Goal: Task Accomplishment & Management: Complete application form

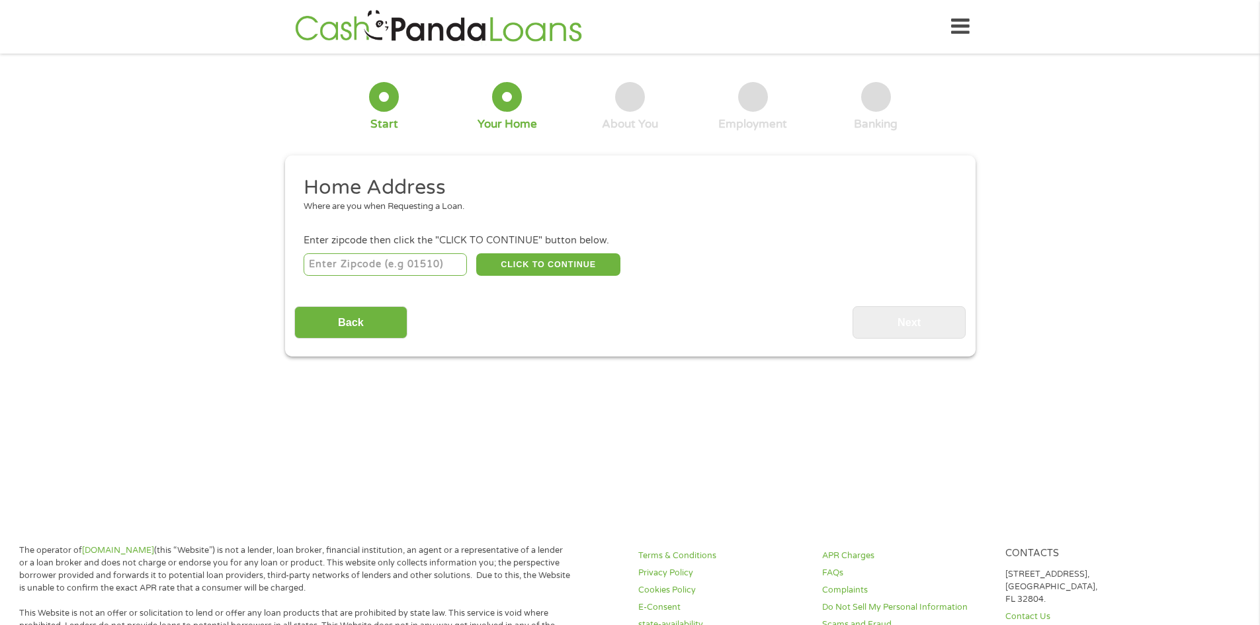
click at [325, 259] on input "number" at bounding box center [385, 264] width 163 height 22
type input "76528"
select select "[US_STATE]"
click at [521, 265] on button "CLICK TO CONTINUE" at bounding box center [548, 264] width 144 height 22
type input "76528"
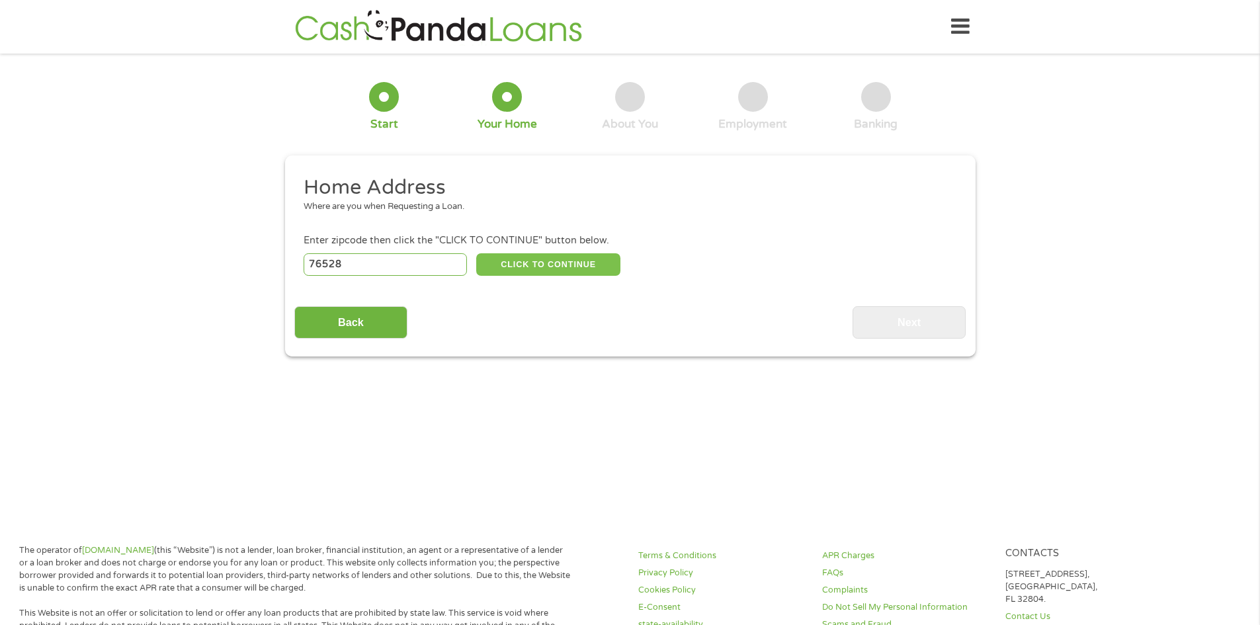
type input "[GEOGRAPHIC_DATA]"
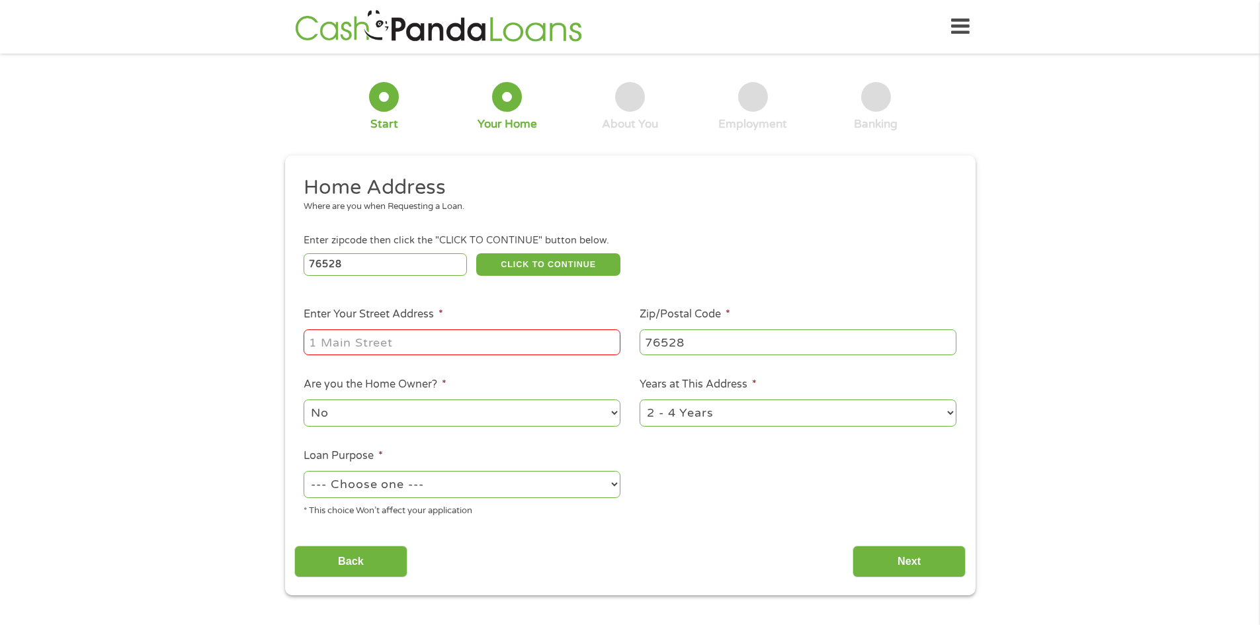
click at [333, 346] on input "Enter Your Street Address *" at bounding box center [462, 341] width 317 height 25
type input "[STREET_ADDRESS]"
click at [365, 417] on select "No Yes" at bounding box center [462, 413] width 317 height 27
select select "yes"
click at [304, 400] on select "No Yes" at bounding box center [462, 413] width 317 height 27
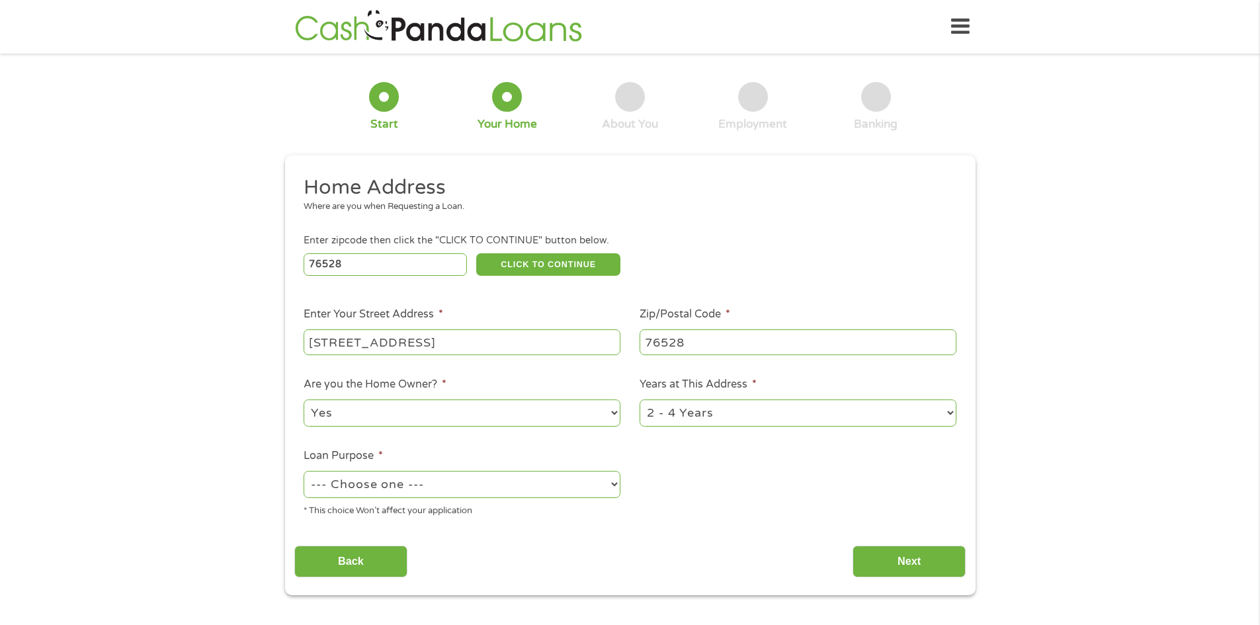
click at [949, 415] on select "1 Year or less 1 - 2 Years 2 - 4 Years Over 4 Years" at bounding box center [798, 413] width 317 height 27
select select "60months"
click at [640, 400] on select "1 Year or less 1 - 2 Years 2 - 4 Years Over 4 Years" at bounding box center [798, 413] width 317 height 27
click at [617, 488] on select "--- Choose one --- Pay Bills Debt Consolidation Home Improvement Major Purchase…" at bounding box center [462, 484] width 317 height 27
select select "paybills"
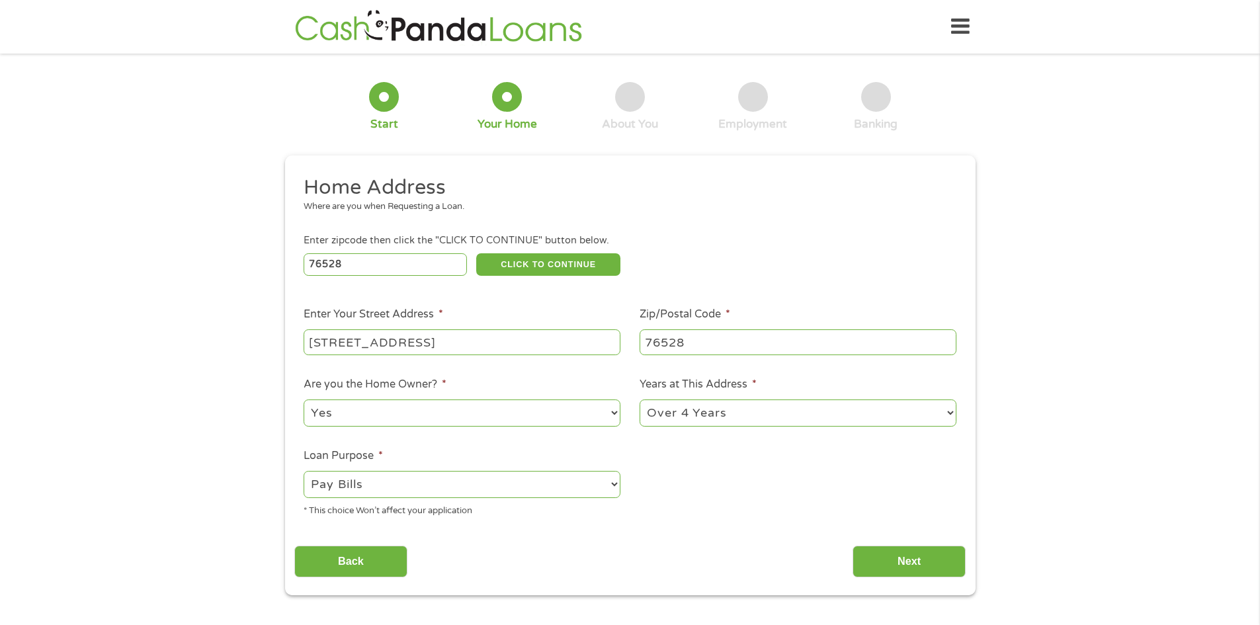
click at [304, 471] on select "--- Choose one --- Pay Bills Debt Consolidation Home Improvement Major Purchase…" at bounding box center [462, 484] width 317 height 27
click at [896, 567] on input "Next" at bounding box center [909, 562] width 113 height 32
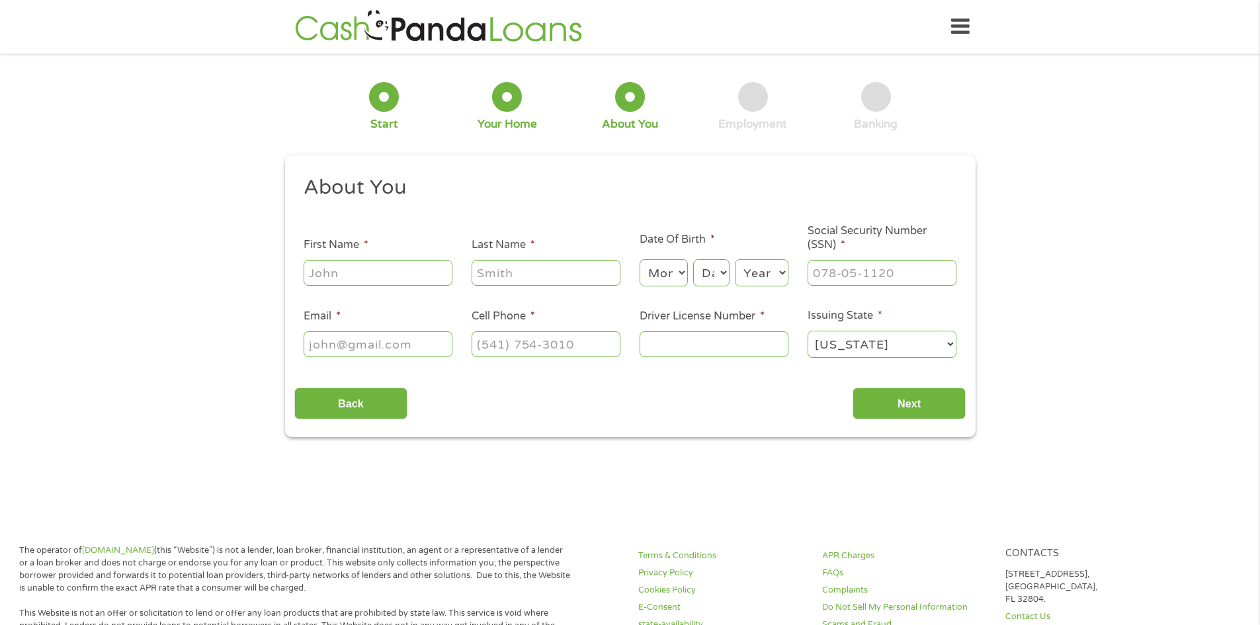
click at [349, 275] on input "First Name *" at bounding box center [378, 272] width 149 height 25
type input "[PERSON_NAME]"
type input "[EMAIL_ADDRESS][DOMAIN_NAME]"
type input "[PHONE_NUMBER]"
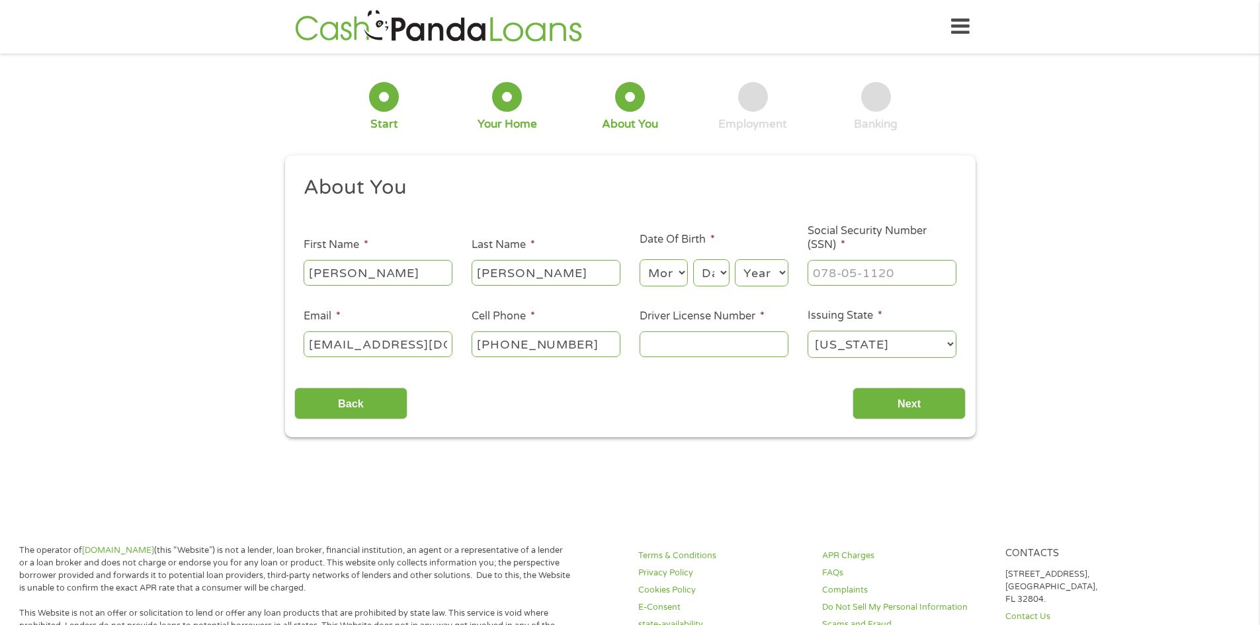
click at [661, 267] on select "Month 1 2 3 4 5 6 7 8 9 10 11 12" at bounding box center [664, 272] width 48 height 27
select select "2"
click at [640, 259] on select "Month 1 2 3 4 5 6 7 8 9 10 11 12" at bounding box center [664, 272] width 48 height 27
click at [705, 273] on select "Day 1 2 3 4 5 6 7 8 9 10 11 12 13 14 15 16 17 18 19 20 21 22 23 24 25 26 27 28 …" at bounding box center [711, 272] width 36 height 27
select select "2"
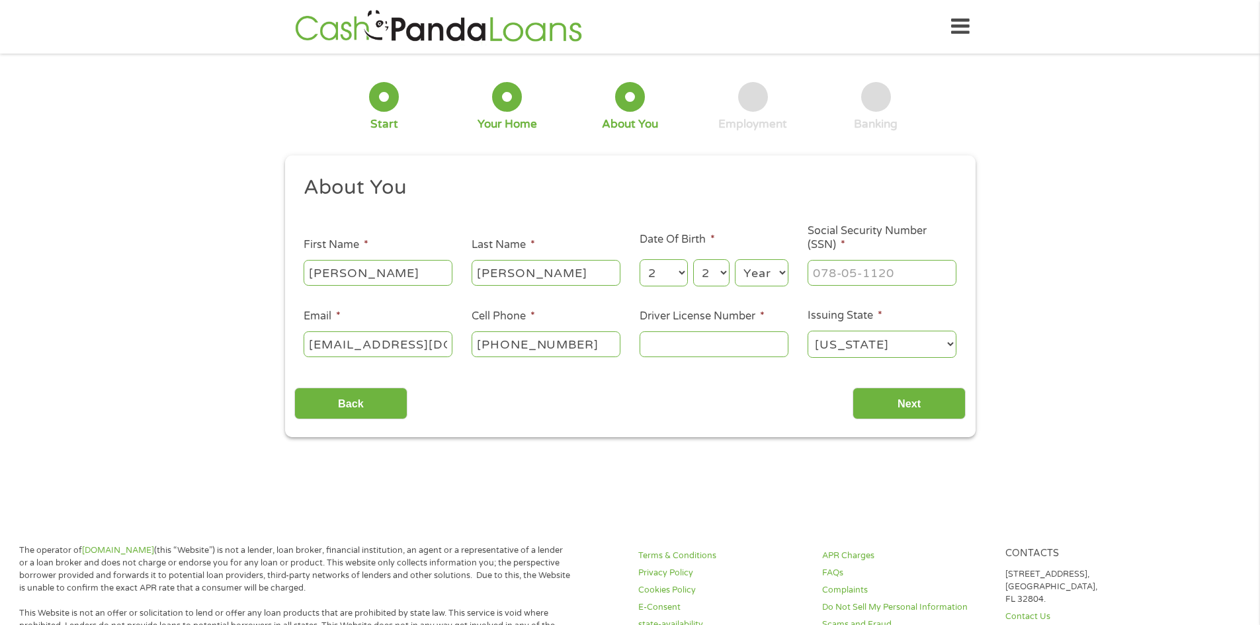
click at [693, 259] on select "Day 1 2 3 4 5 6 7 8 9 10 11 12 13 14 15 16 17 18 19 20 21 22 23 24 25 26 27 28 …" at bounding box center [711, 272] width 36 height 27
click at [771, 273] on select "Year [DATE] 2006 2005 2004 2003 2002 2001 2000 1999 1998 1997 1996 1995 1994 19…" at bounding box center [762, 272] width 54 height 27
select select "1966"
click at [735, 259] on select "Year [DATE] 2006 2005 2004 2003 2002 2001 2000 1999 1998 1997 1996 1995 1994 19…" at bounding box center [762, 272] width 54 height 27
click at [818, 272] on input "___-__-____" at bounding box center [882, 272] width 149 height 25
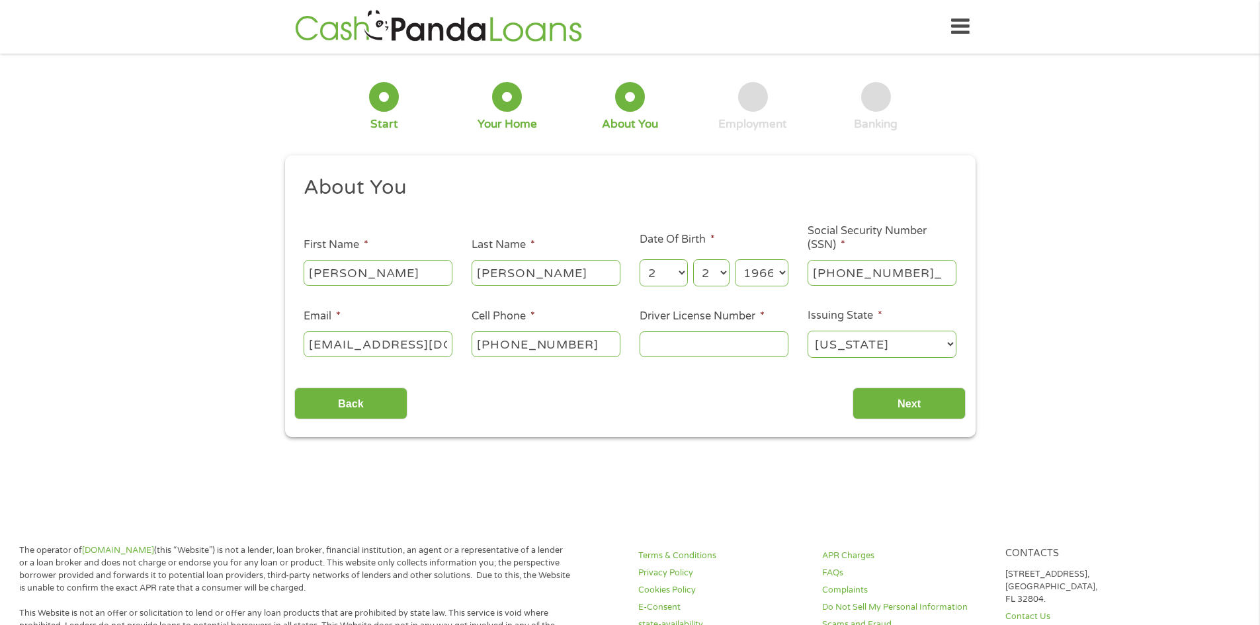
type input "450-53-4769"
click at [665, 341] on input "Driver License Number *" at bounding box center [714, 343] width 149 height 25
type input "08825701"
click at [908, 406] on input "Next" at bounding box center [909, 404] width 113 height 32
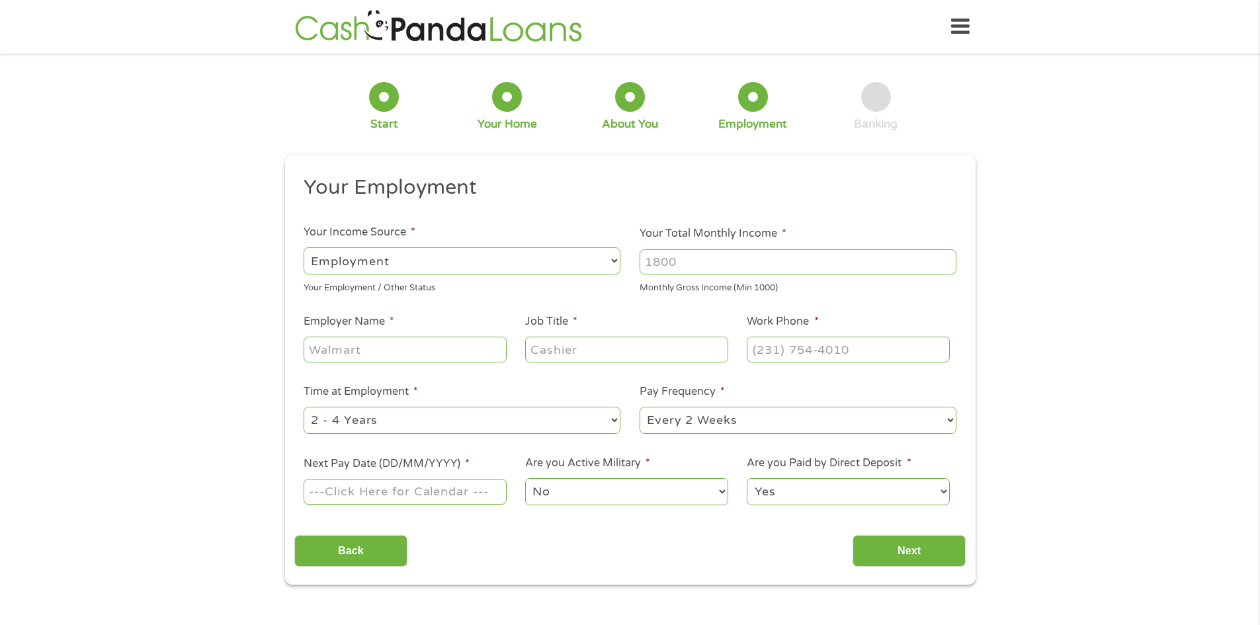
click at [649, 257] on input "Your Total Monthly Income *" at bounding box center [798, 261] width 317 height 25
type input "3876"
click at [324, 352] on input "Employer Name *" at bounding box center [405, 349] width 202 height 25
type input "[US_STATE] department of criminal justice"
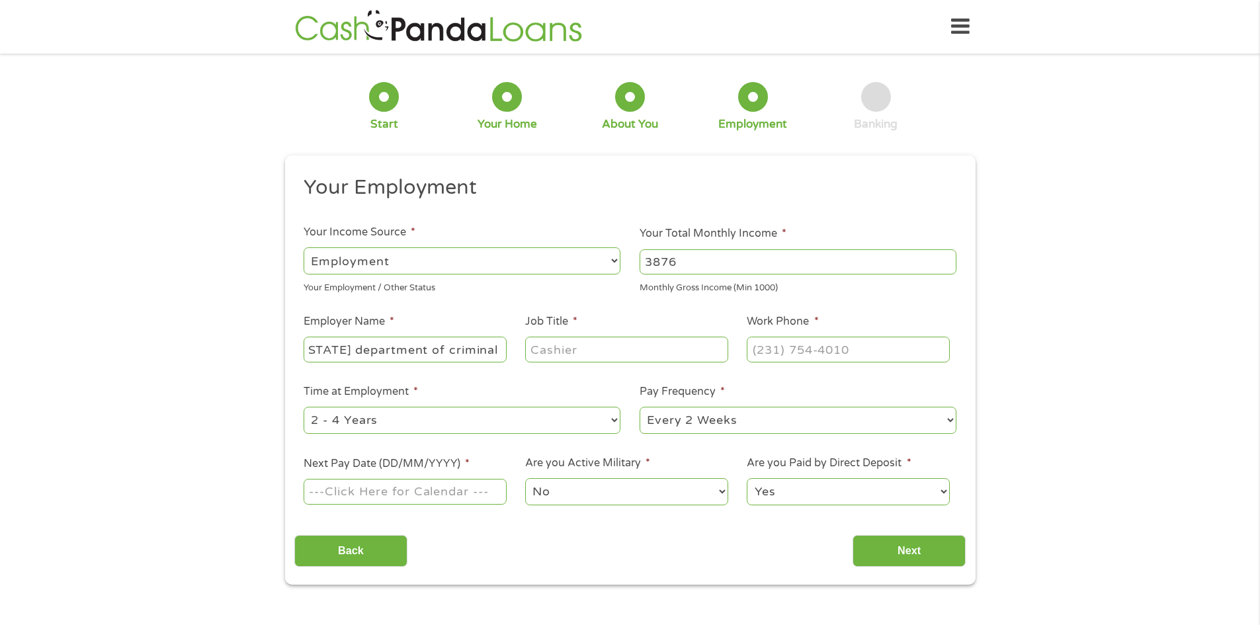
scroll to position [0, 0]
type input "industrial specialist II"
type input "[PHONE_NUMBER]"
click at [611, 420] on select "--- Choose one --- 1 Year or less 1 - 2 Years 2 - 4 Years Over 4 Years" at bounding box center [462, 420] width 317 height 27
select select "60months"
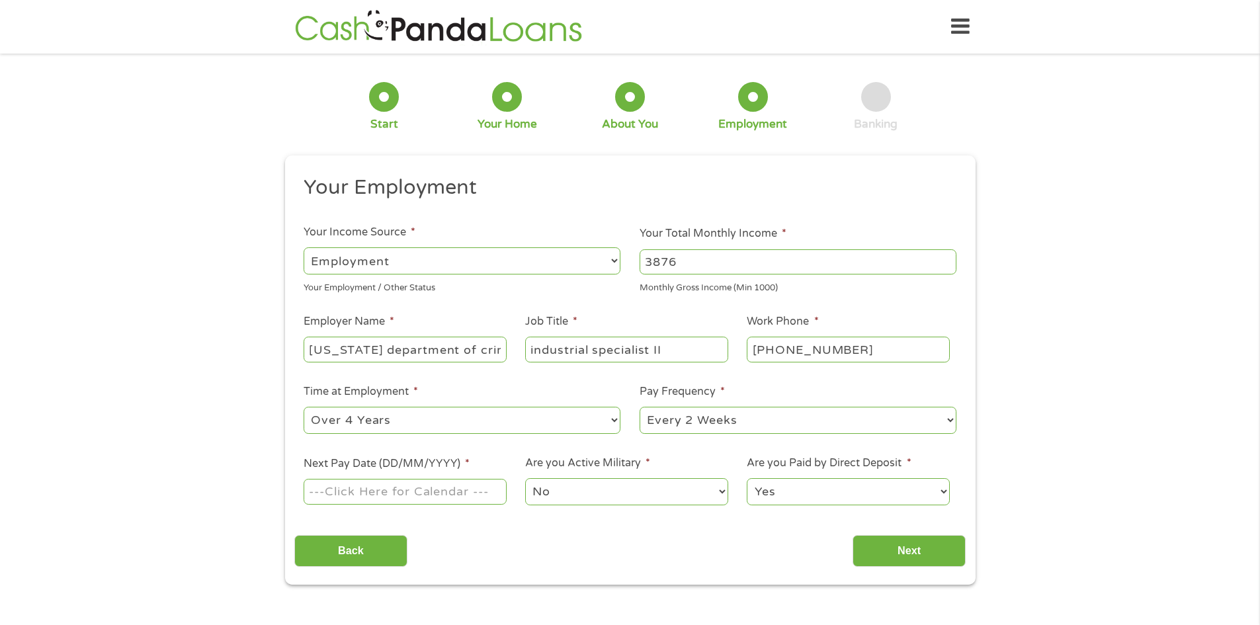
click at [304, 407] on select "--- Choose one --- 1 Year or less 1 - 2 Years 2 - 4 Years Over 4 Years" at bounding box center [462, 420] width 317 height 27
click at [953, 422] on select "--- Choose one --- Every 2 Weeks Every Week Monthly Semi-Monthly" at bounding box center [798, 420] width 317 height 27
select select "monthly"
click at [640, 407] on select "--- Choose one --- Every 2 Weeks Every Week Monthly Semi-Monthly" at bounding box center [798, 420] width 317 height 27
click at [325, 490] on input "Next Pay Date (DD/MM/YYYY) *" at bounding box center [405, 491] width 202 height 25
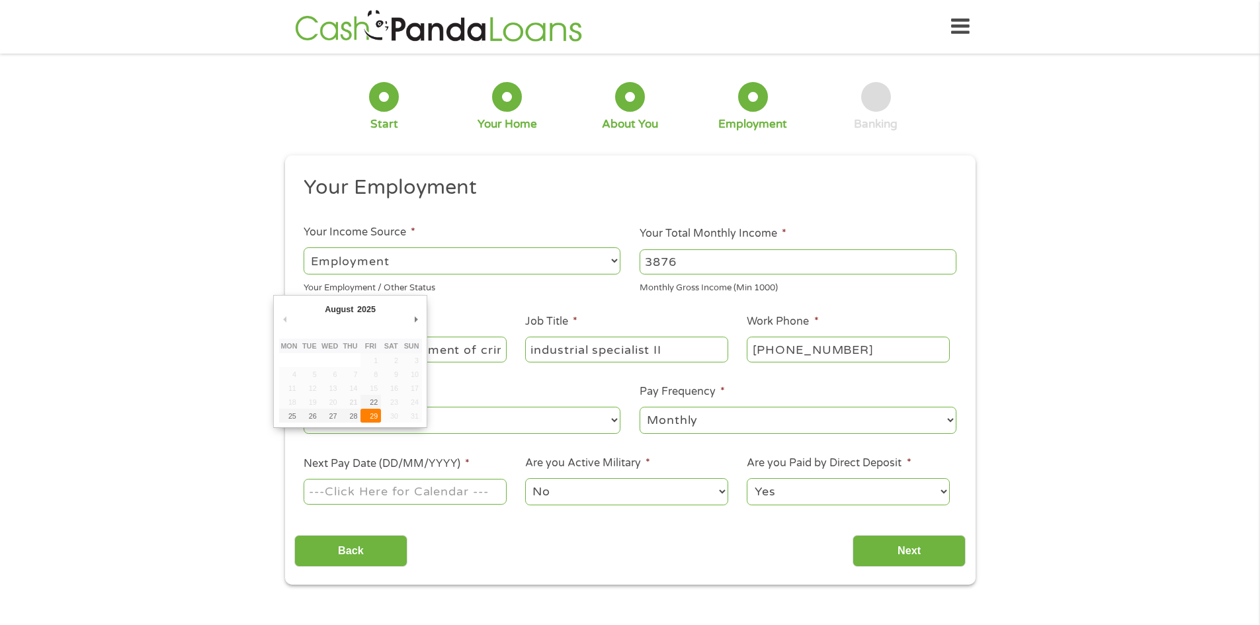
type input "[DATE]"
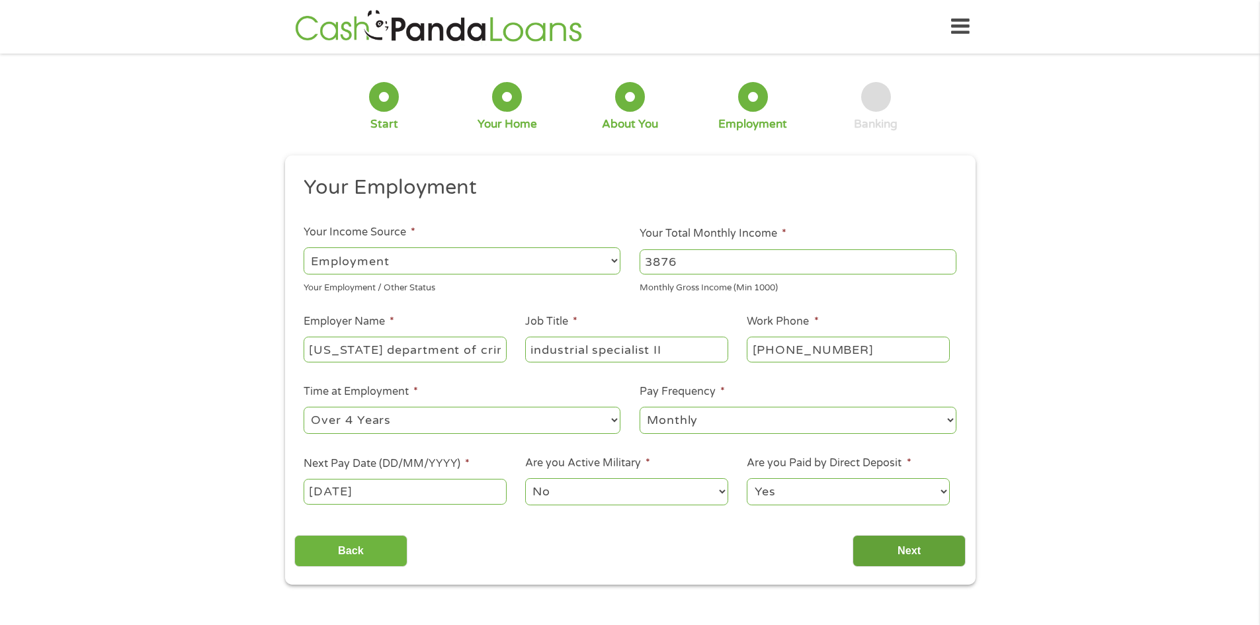
click at [910, 550] on input "Next" at bounding box center [909, 551] width 113 height 32
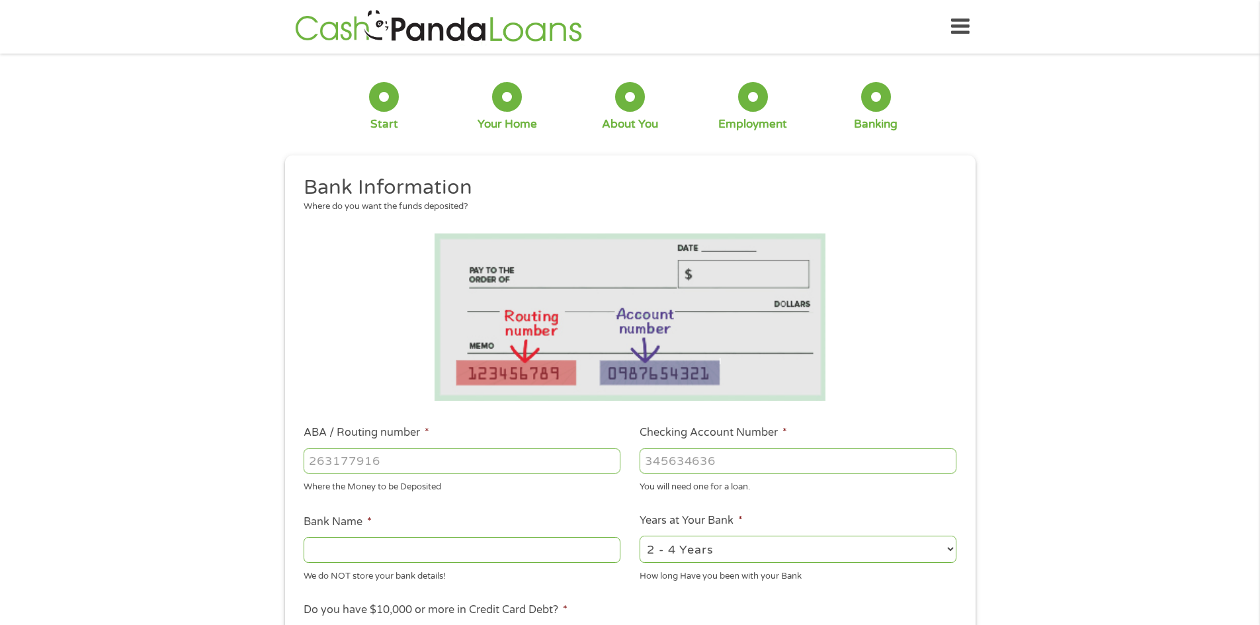
click at [316, 461] on input "ABA / Routing number *" at bounding box center [462, 461] width 317 height 25
type input "256074974"
type input "NAVY FEDERAL CREDIT UNION"
type input "256074974"
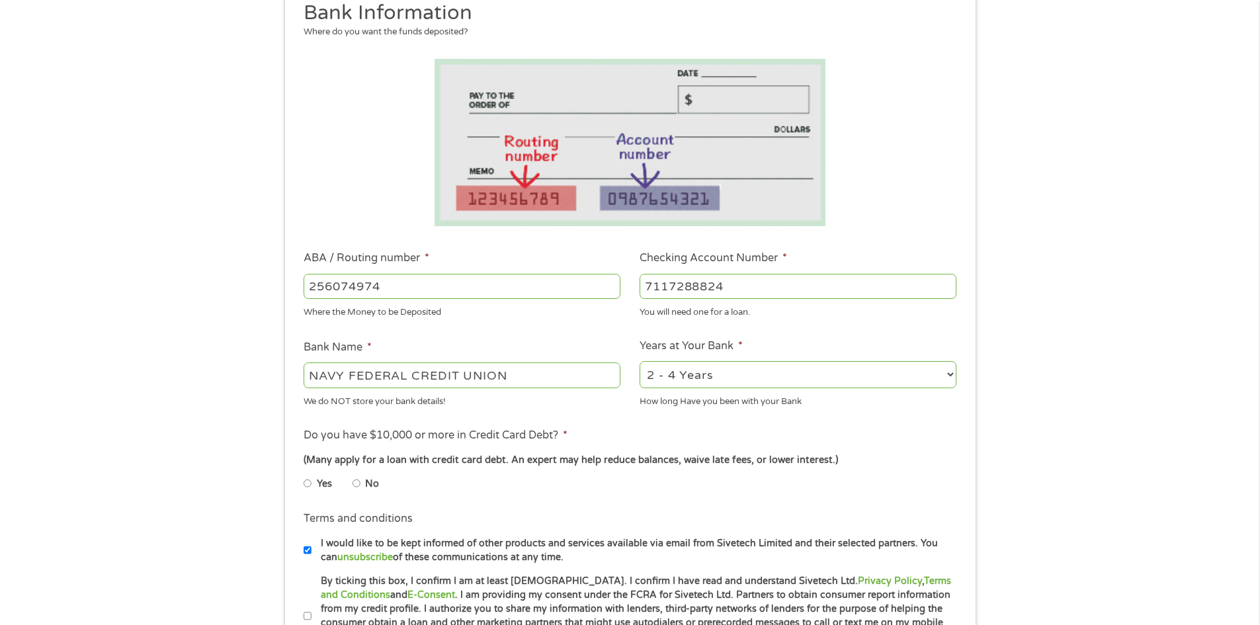
scroll to position [198, 0]
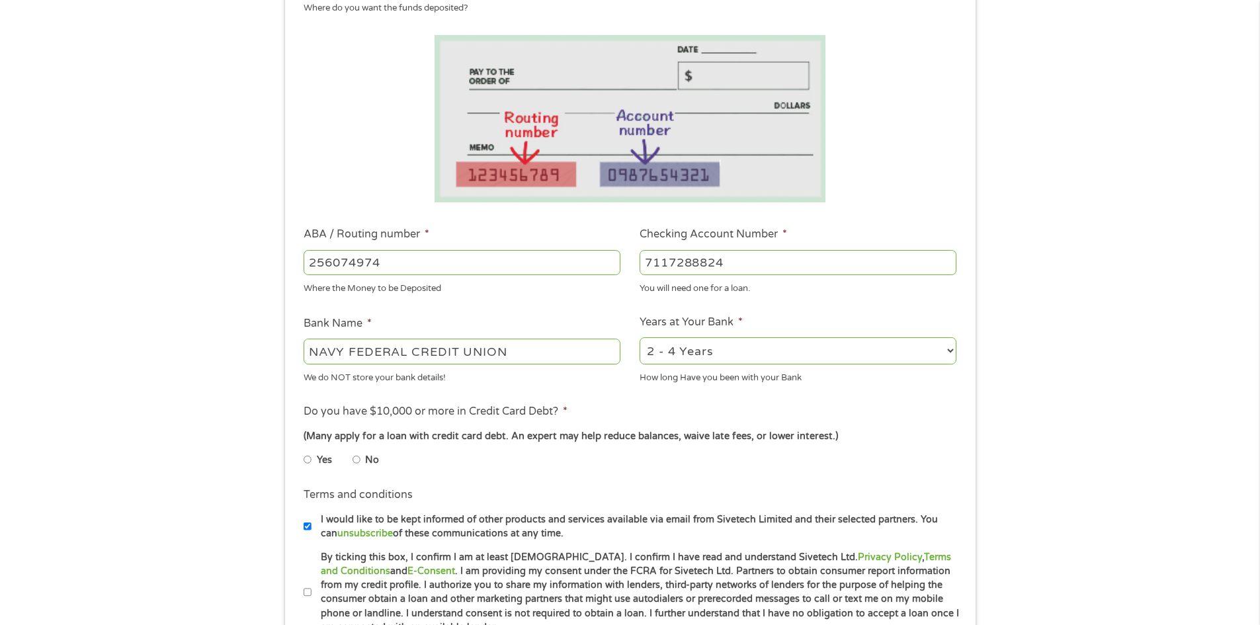
type input "7117288824"
click at [353, 460] on input "No" at bounding box center [357, 459] width 8 height 21
radio input "true"
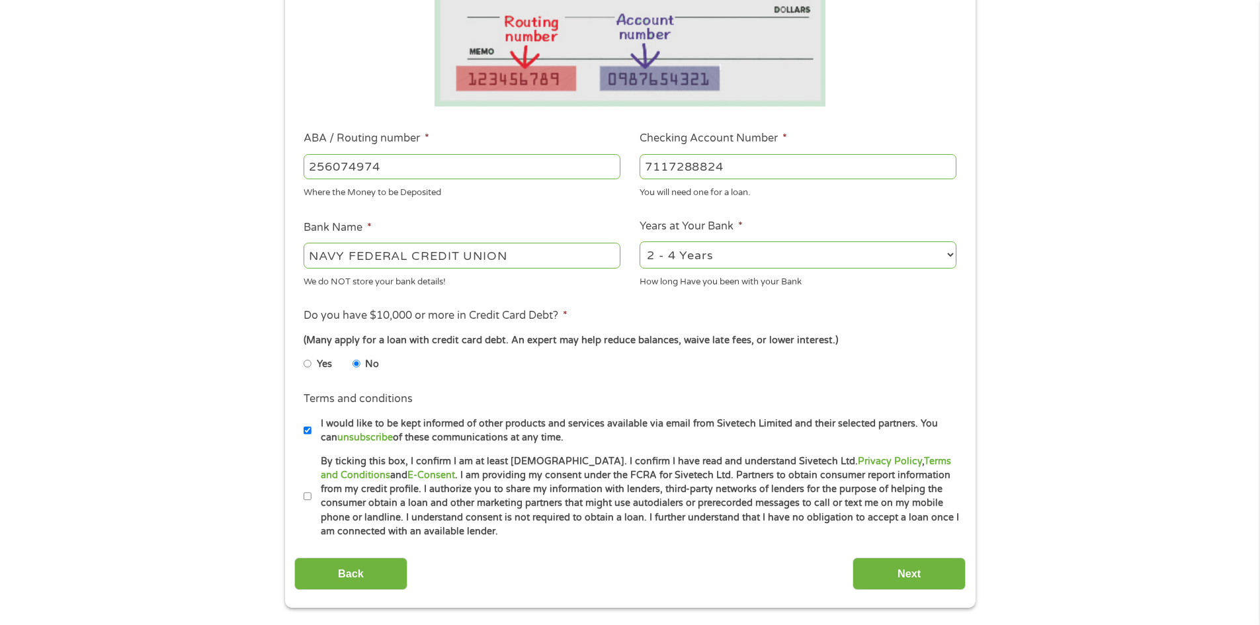
scroll to position [331, 0]
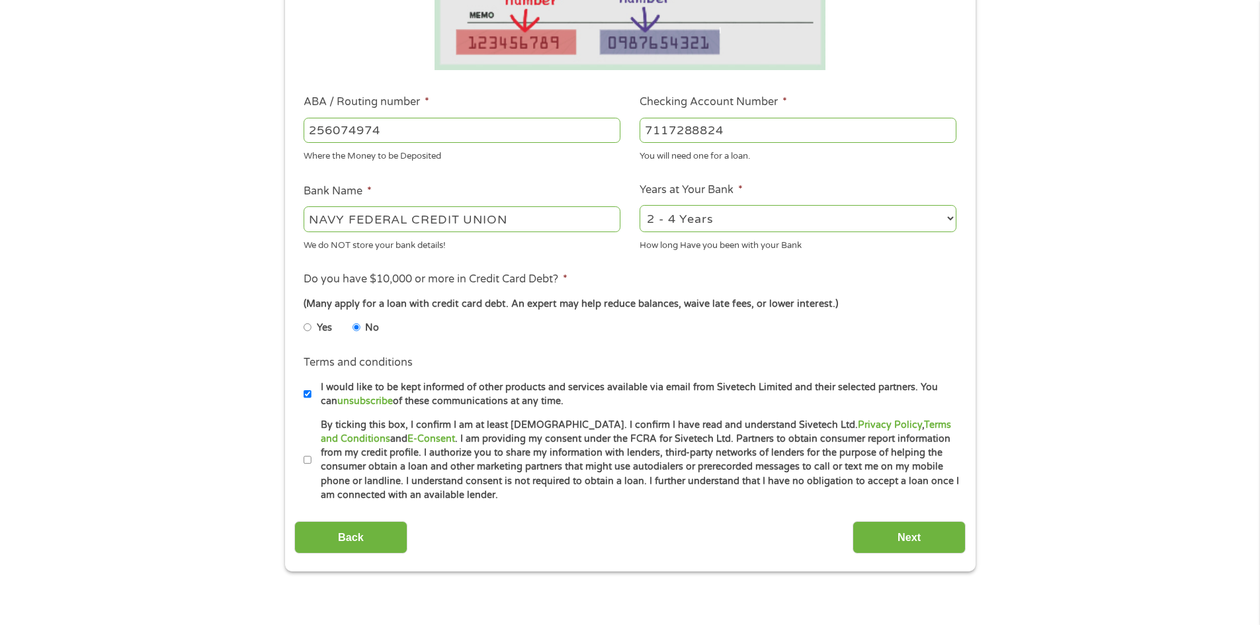
click at [308, 455] on input "By ticking this box, I confirm I am at least [DEMOGRAPHIC_DATA]. I confirm I ha…" at bounding box center [308, 460] width 8 height 21
checkbox input "true"
click at [902, 527] on input "Next" at bounding box center [909, 537] width 113 height 32
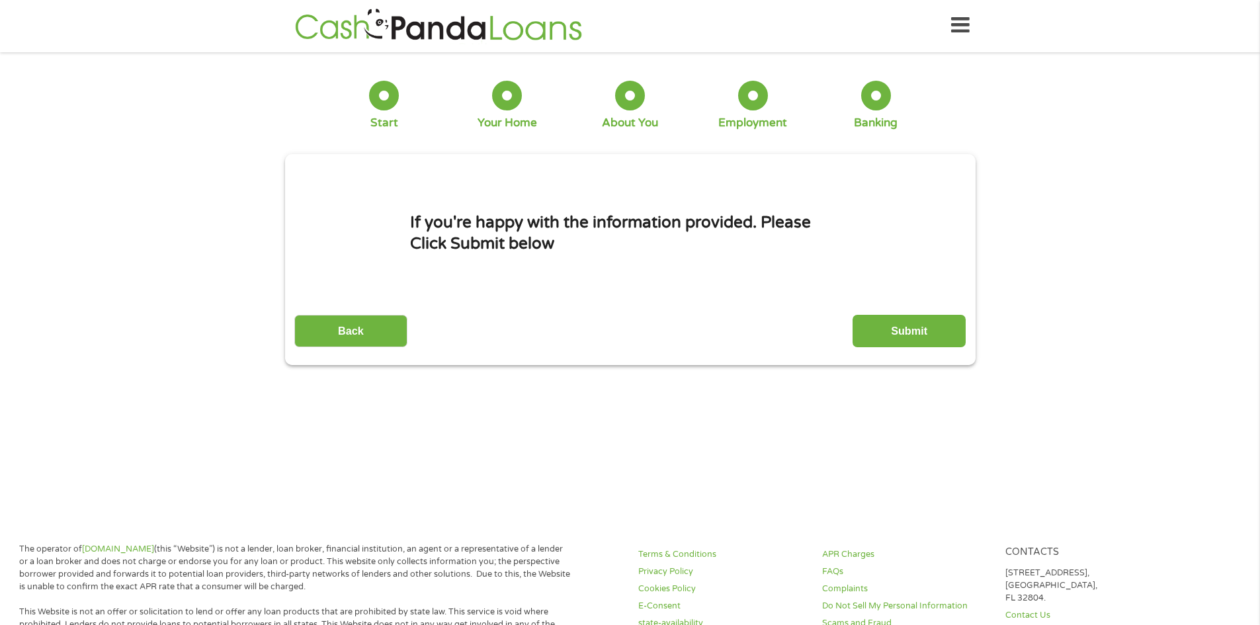
scroll to position [0, 0]
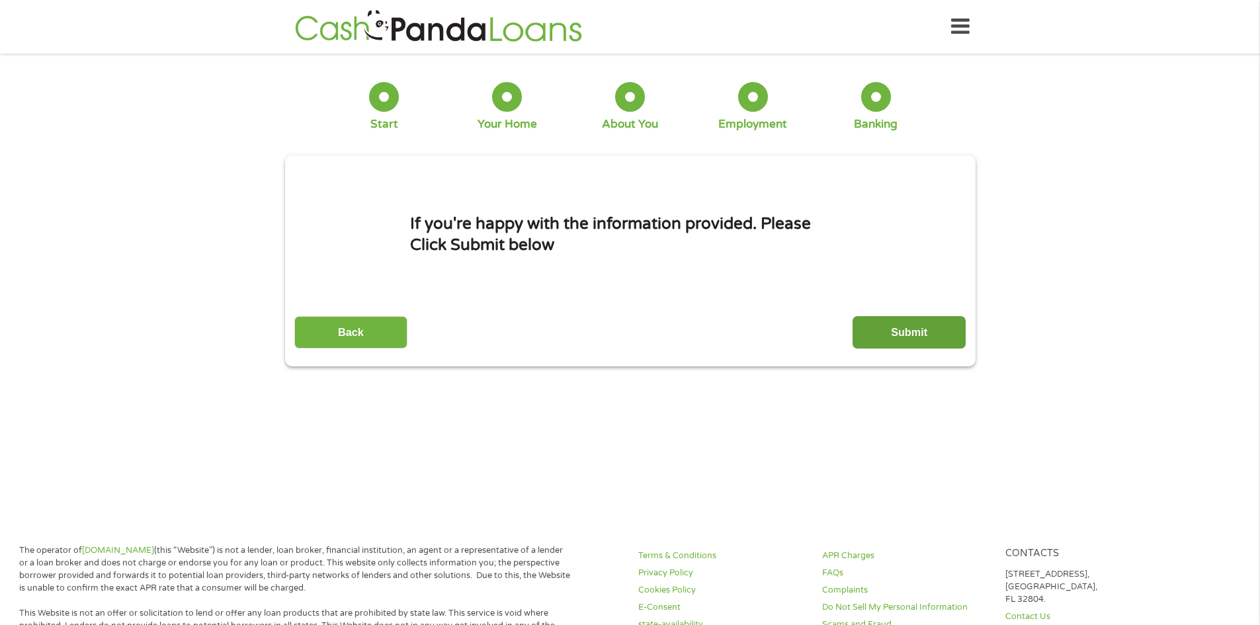
click at [904, 324] on input "Submit" at bounding box center [909, 332] width 113 height 32
